Goal: Information Seeking & Learning: Learn about a topic

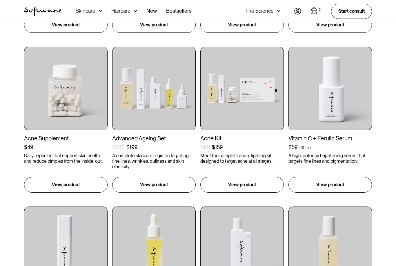
scroll to position [417, 0]
click at [128, 106] on img at bounding box center [154, 89] width 84 height 84
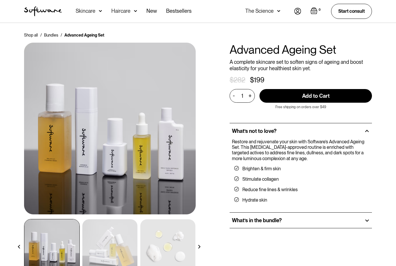
click at [238, 219] on h2 "What’s in the bundle?" at bounding box center [257, 220] width 50 height 6
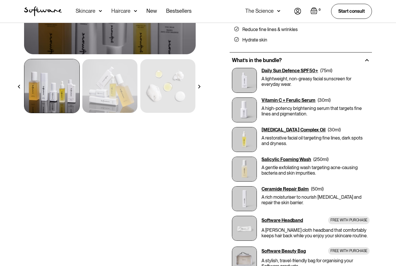
scroll to position [155, 0]
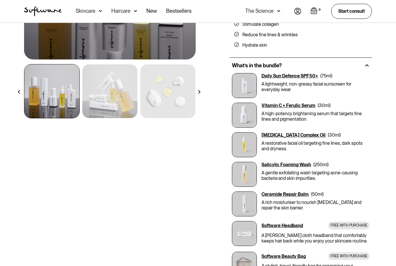
click at [245, 145] on img at bounding box center [244, 144] width 25 height 25
click at [270, 134] on div "[MEDICAL_DATA] Complex Oil" at bounding box center [294, 135] width 64 height 6
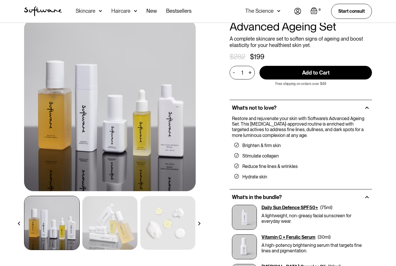
scroll to position [0, 0]
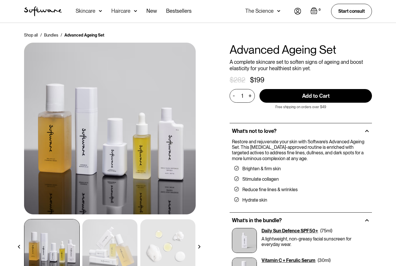
click at [87, 14] on div "Skincare" at bounding box center [86, 11] width 20 height 6
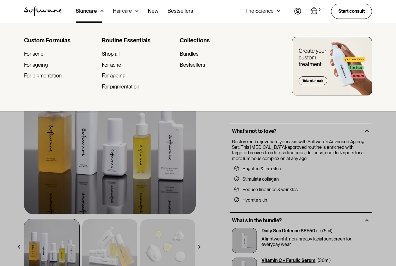
click at [37, 66] on div "For ageing" at bounding box center [36, 65] width 24 height 6
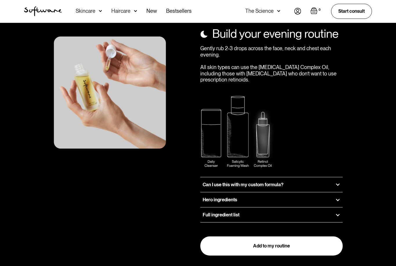
scroll to position [702, 0]
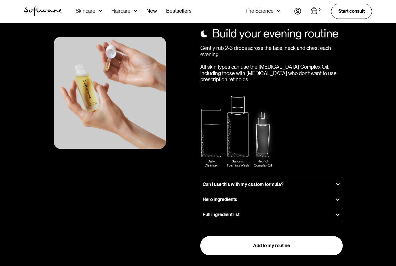
click at [210, 192] on div "Hero ingredients" at bounding box center [272, 199] width 143 height 15
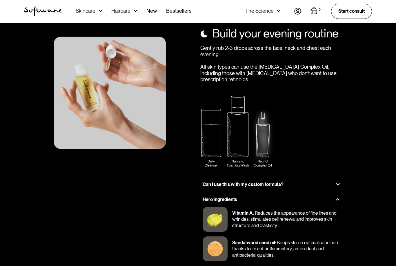
click at [210, 197] on h3 "Hero ingredients" at bounding box center [220, 200] width 35 height 6
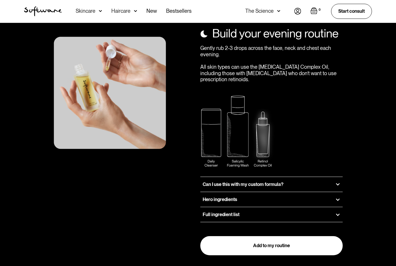
click at [212, 207] on div "Full ingredient list" at bounding box center [272, 214] width 143 height 15
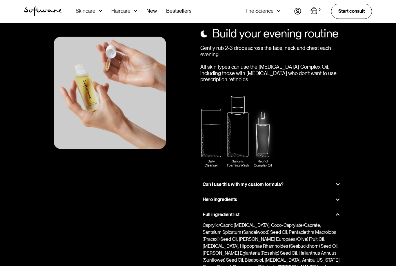
click at [211, 197] on h3 "Hero ingredients" at bounding box center [220, 200] width 35 height 6
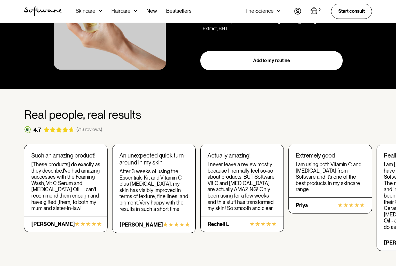
scroll to position [1089, 0]
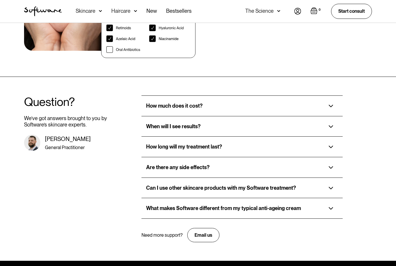
scroll to position [1183, 0]
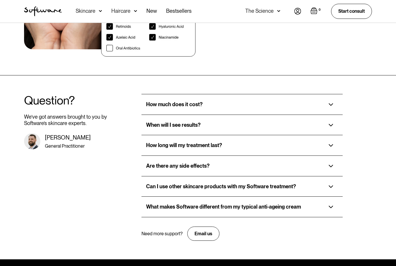
click at [158, 101] on div "How much does it cost?" at bounding box center [174, 104] width 57 height 6
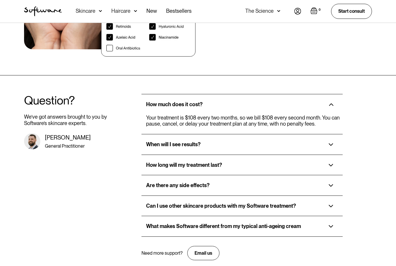
scroll to position [1202, 0]
